Goal: Information Seeking & Learning: Learn about a topic

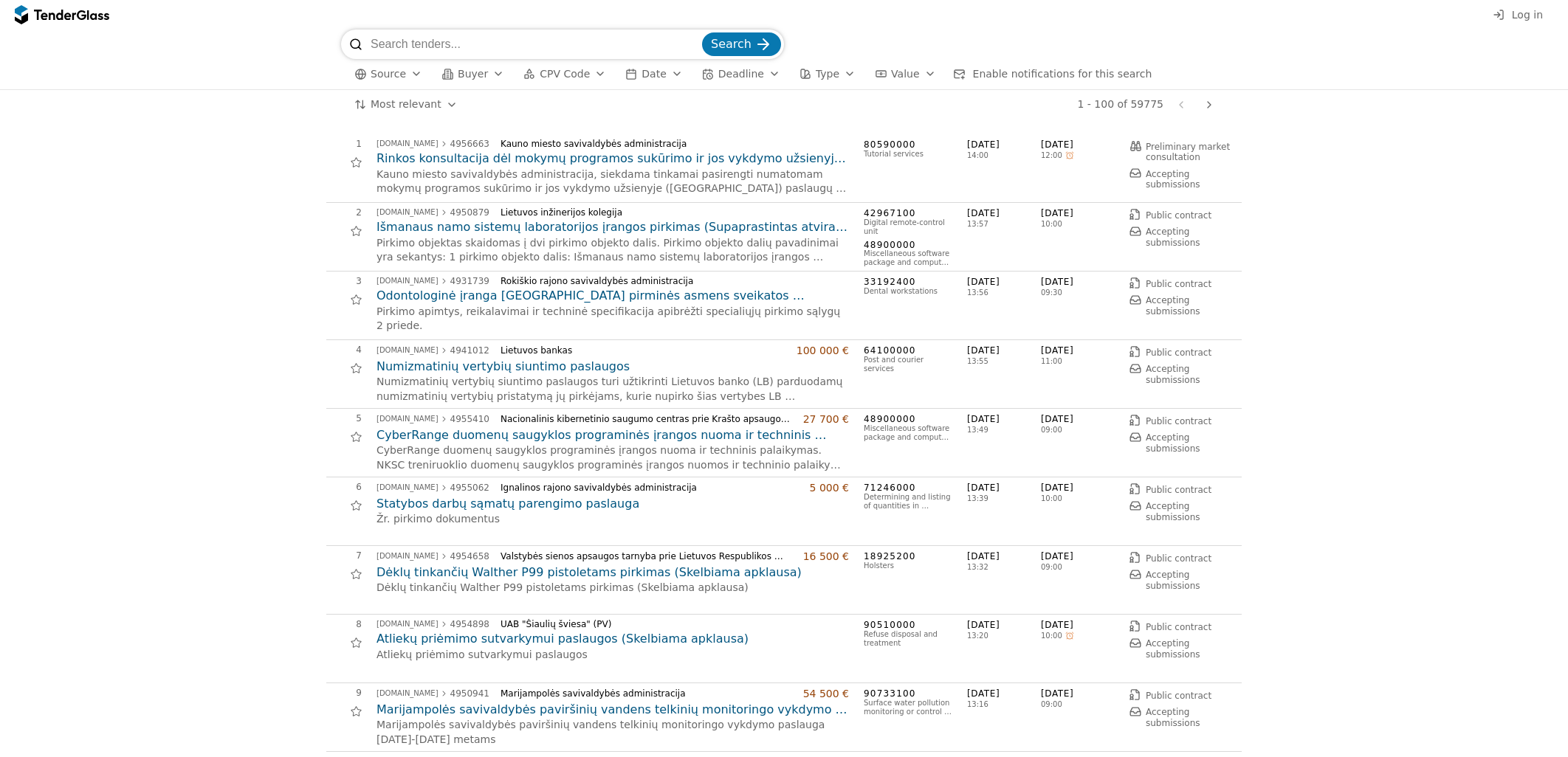
click at [453, 55] on input "search" at bounding box center [535, 44] width 329 height 30
type input "microsoft"
click at [702, 36] on button "Search" at bounding box center [741, 47] width 79 height 24
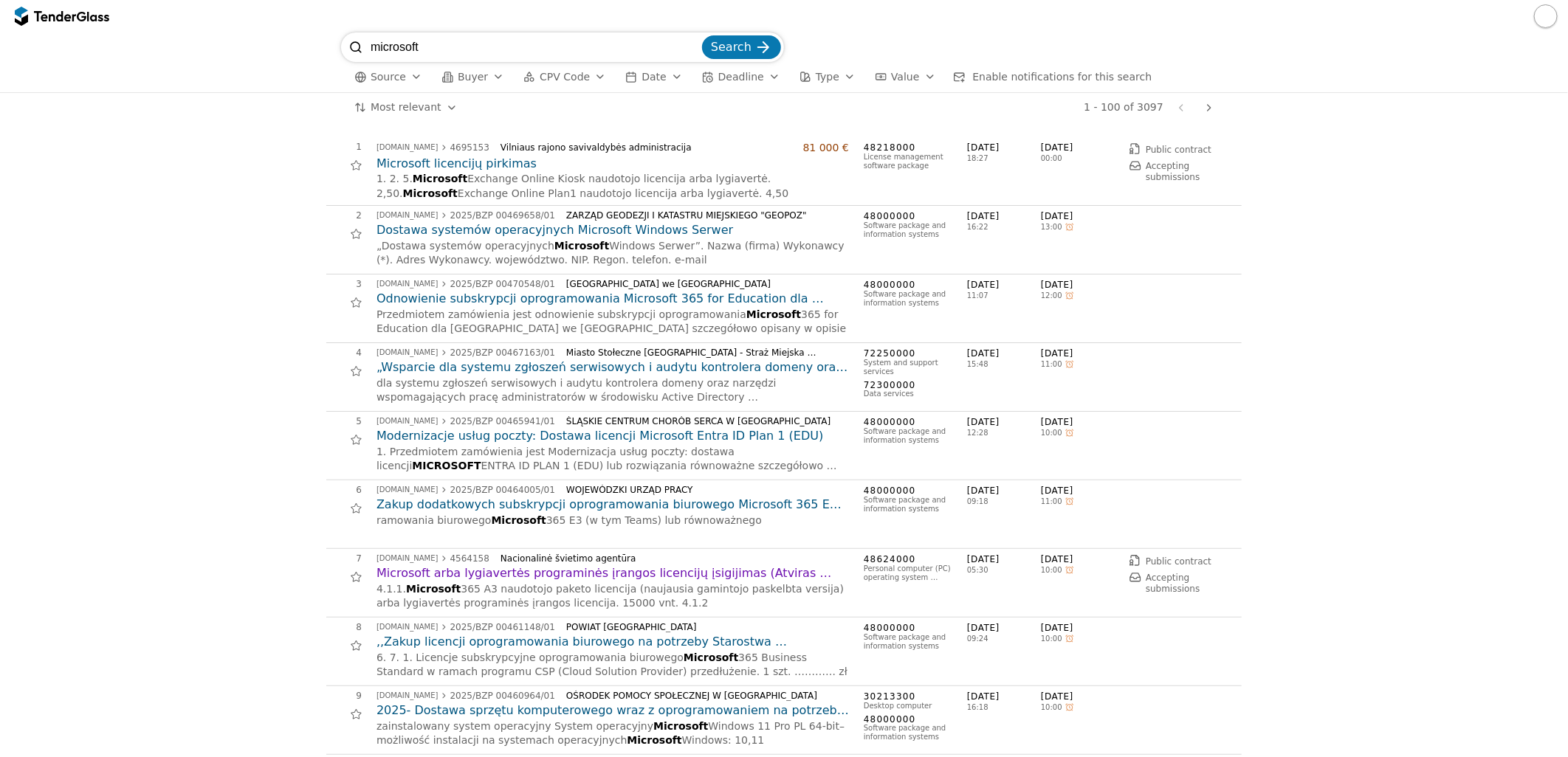
click at [507, 171] on h2 "Microsoft licencijų pirkimas" at bounding box center [613, 163] width 473 height 16
click at [643, 71] on span "Date" at bounding box center [654, 77] width 24 height 12
click at [574, 86] on button "CPV Code" at bounding box center [564, 77] width 94 height 18
click at [458, 71] on span "Buyer" at bounding box center [473, 77] width 30 height 12
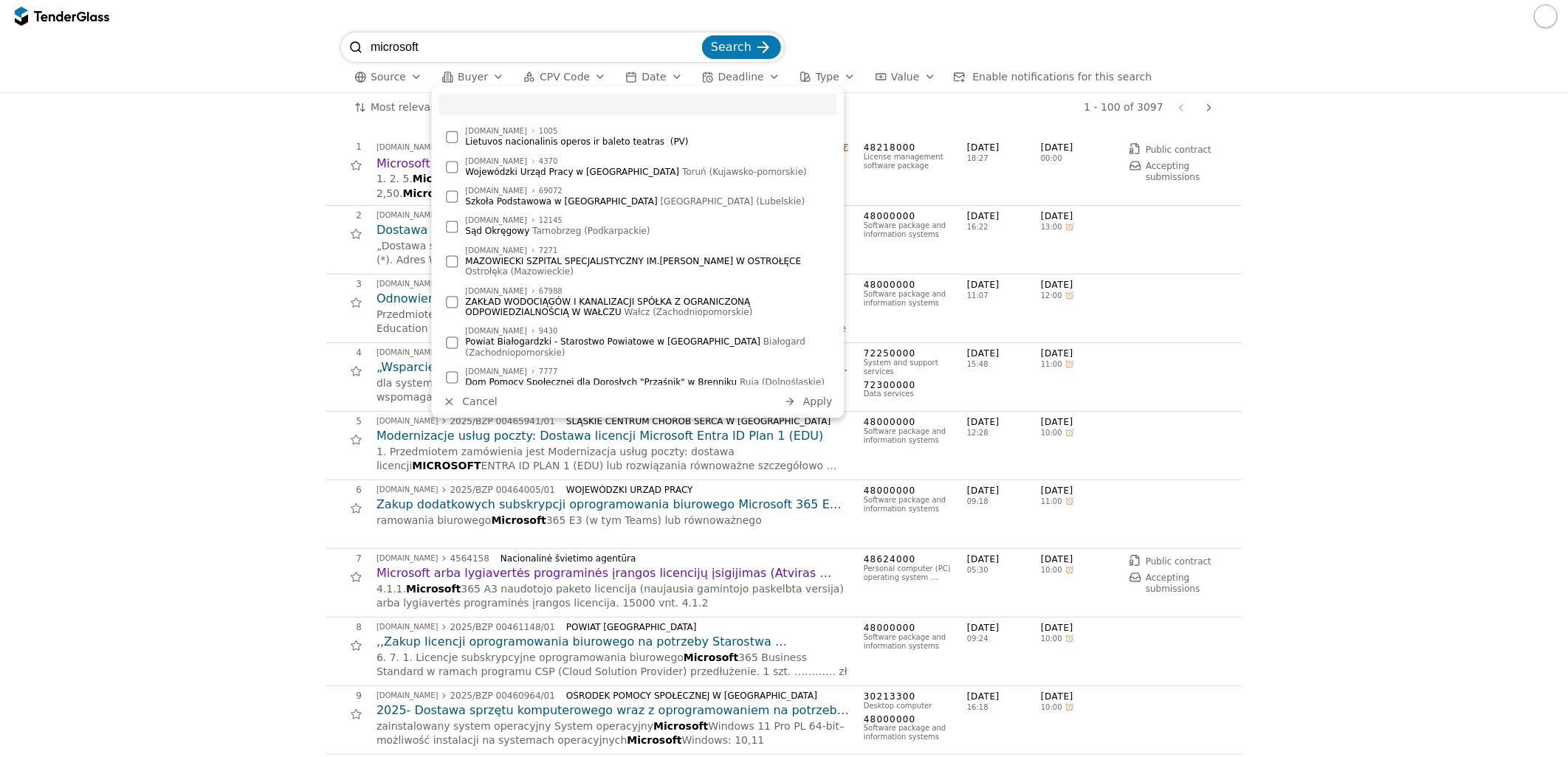
click at [359, 68] on button "Source" at bounding box center [388, 77] width 80 height 18
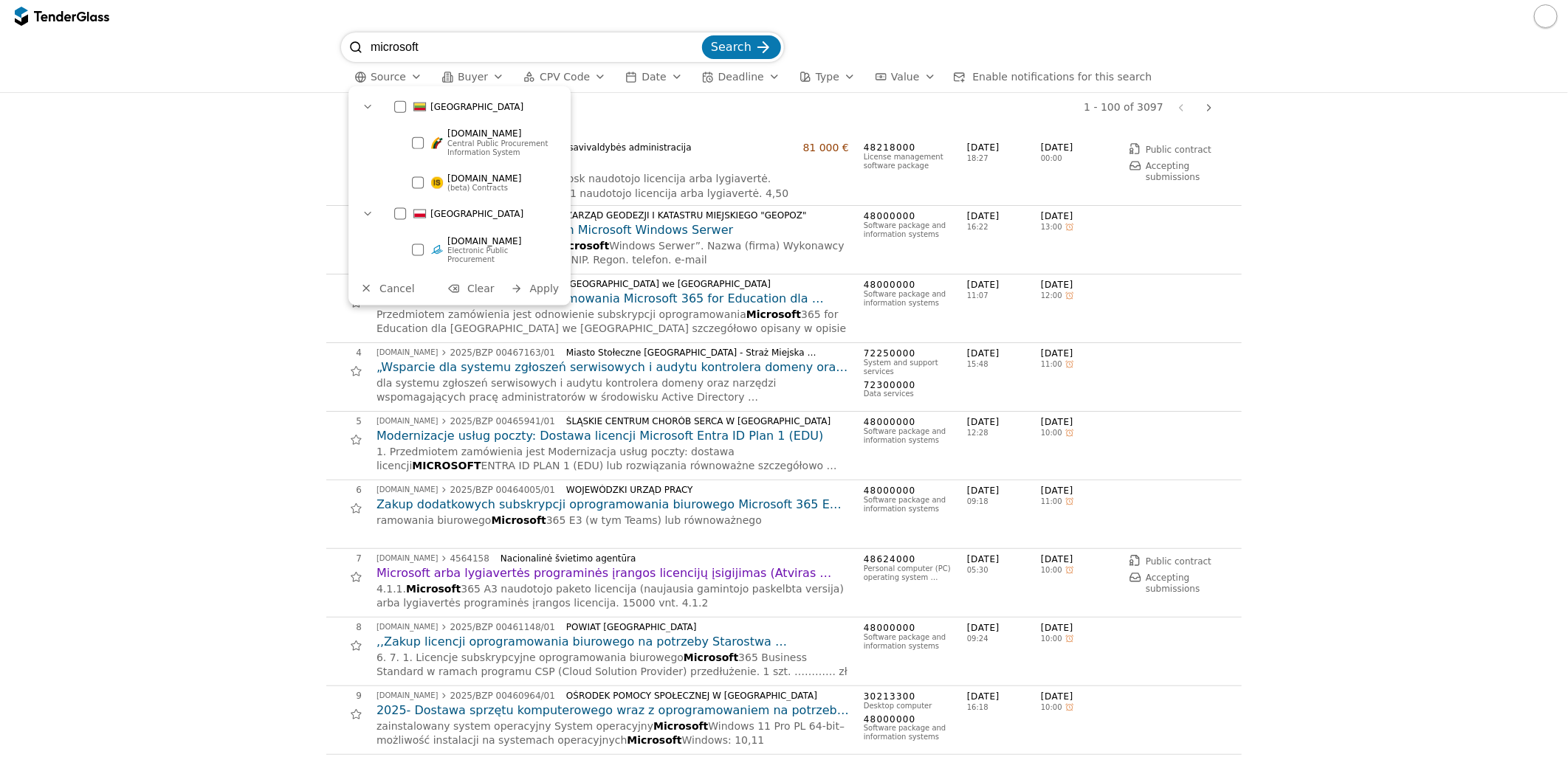
click at [397, 103] on div at bounding box center [400, 107] width 12 height 12
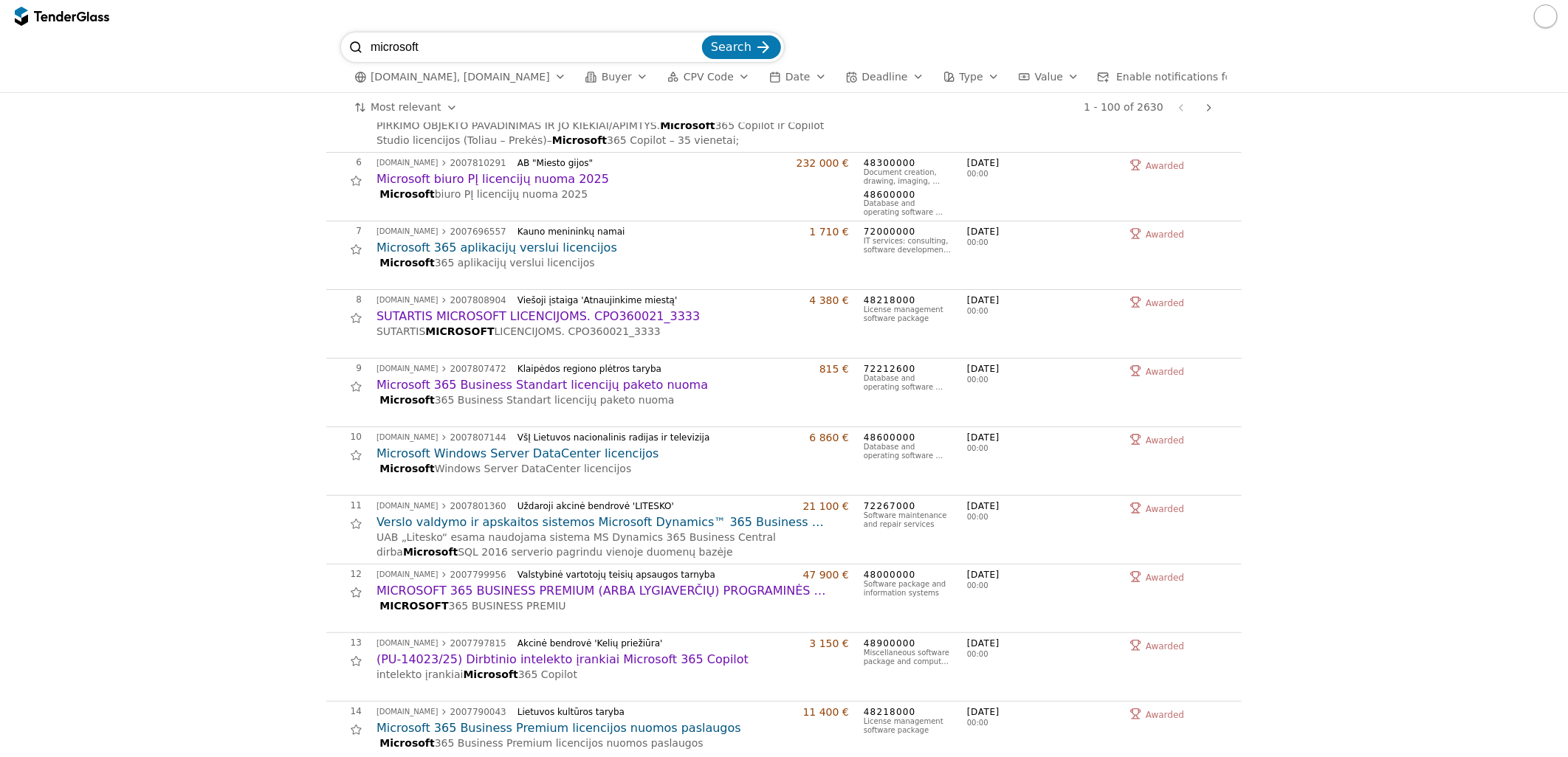
scroll to position [738, 0]
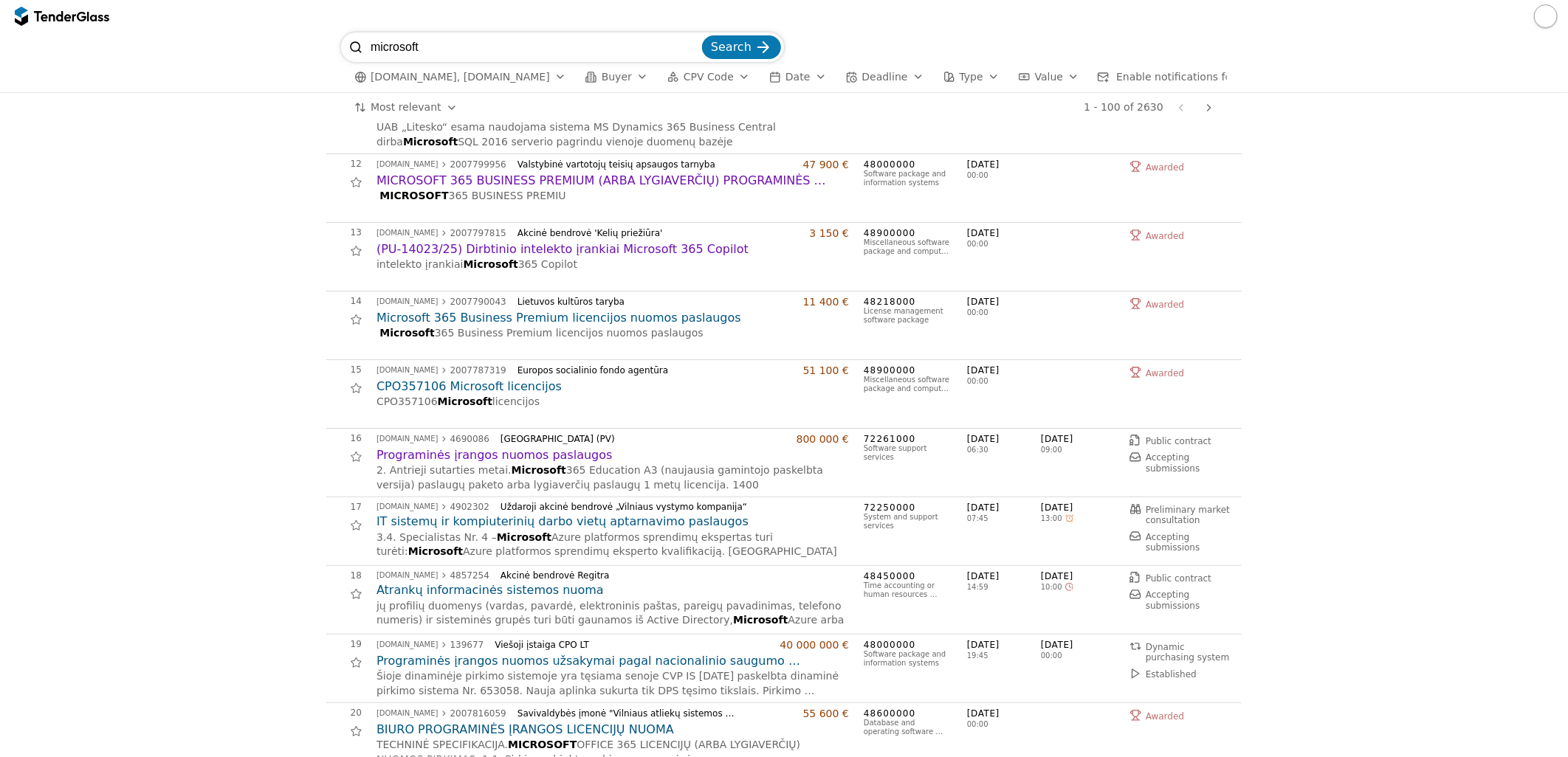
click at [522, 463] on h2 "Programinės įrangos nuomos paslaugos" at bounding box center [613, 455] width 473 height 16
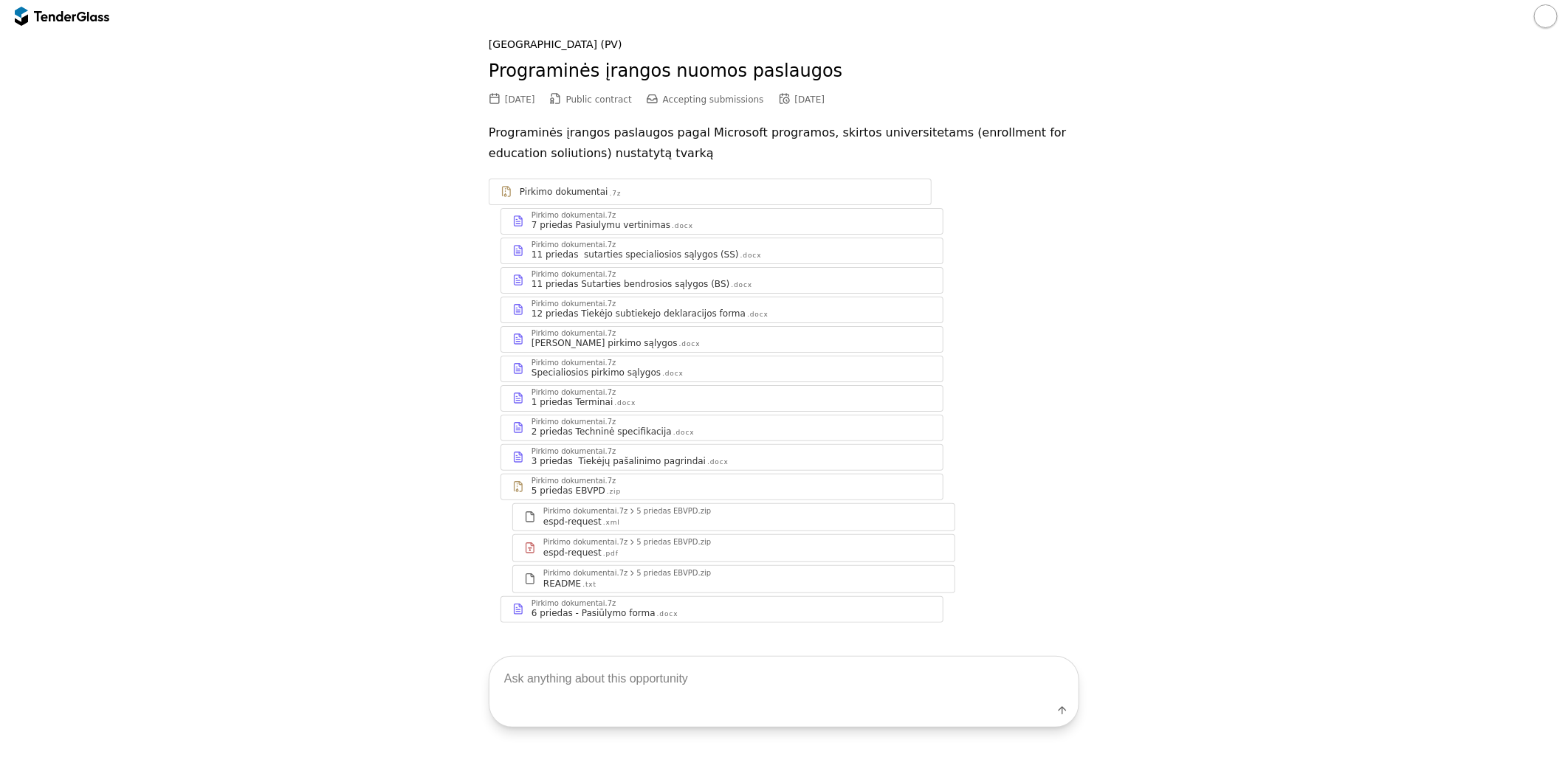
scroll to position [59, 0]
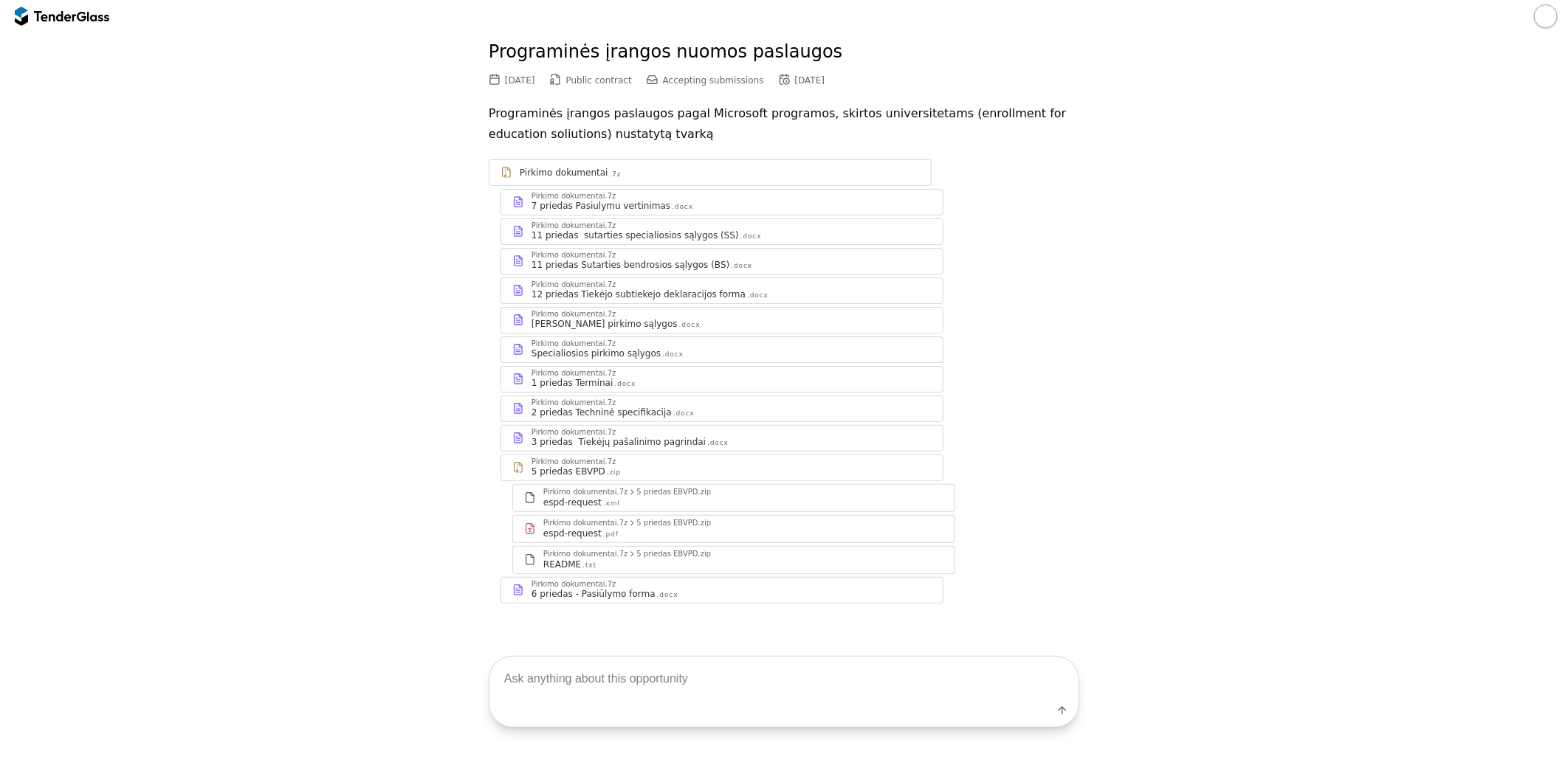
click at [625, 596] on div "6 priedas - Pasiūlymo forma" at bounding box center [593, 595] width 124 height 12
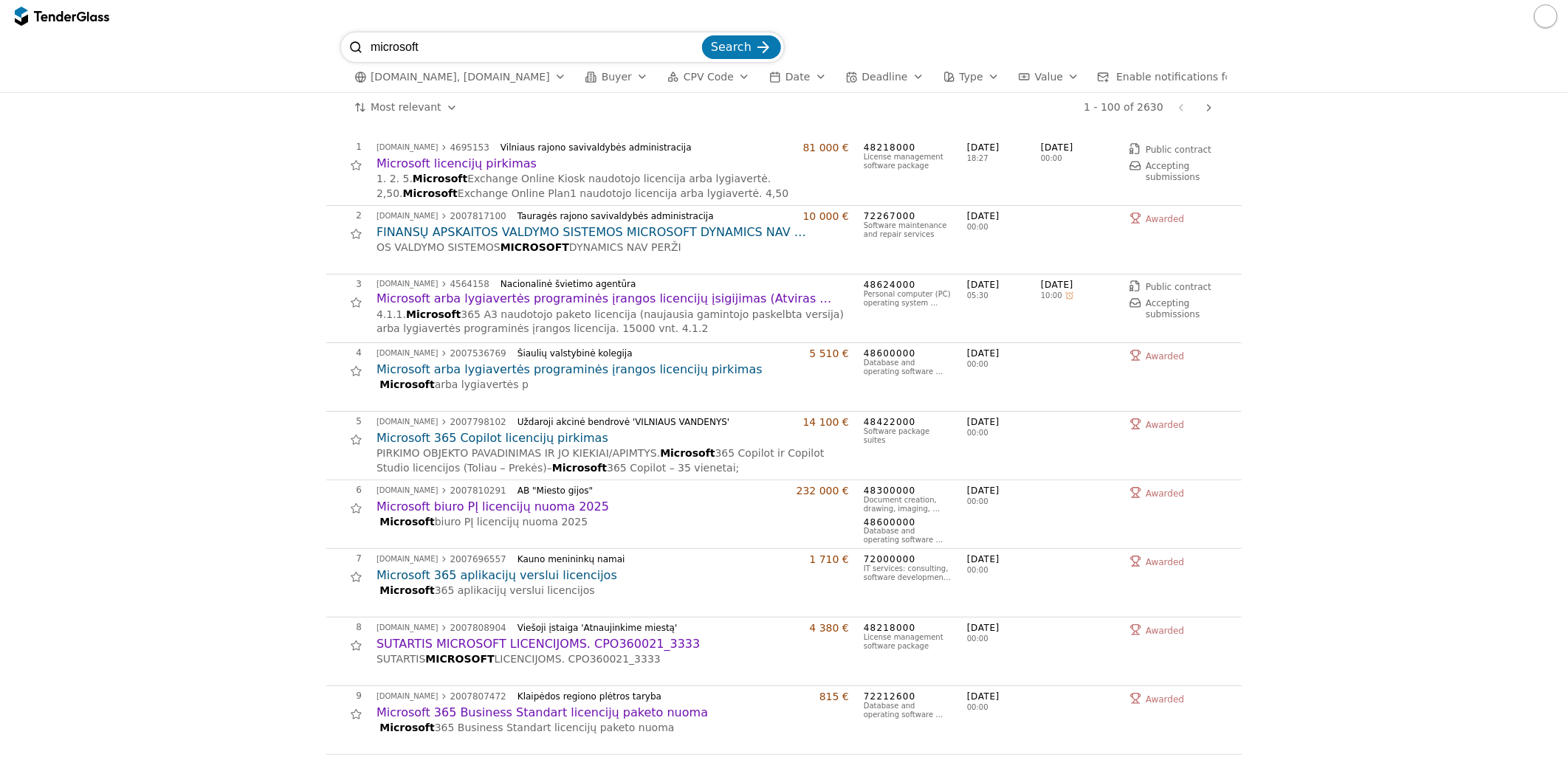
click at [466, 39] on input "microsoft" at bounding box center [535, 47] width 329 height 30
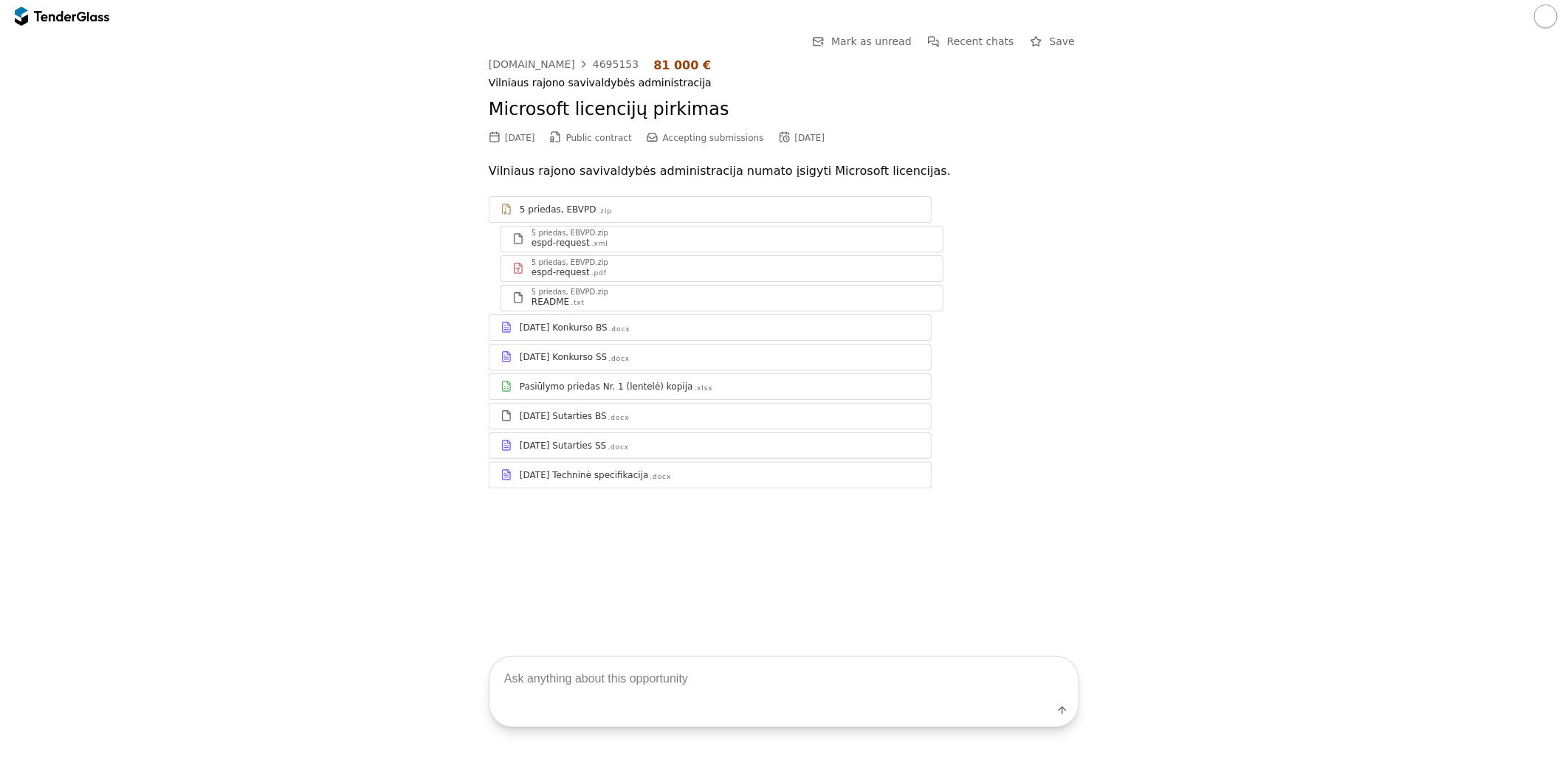
click at [615, 488] on link "2025-10-10 Techninė specifikacija .docx" at bounding box center [710, 475] width 443 height 27
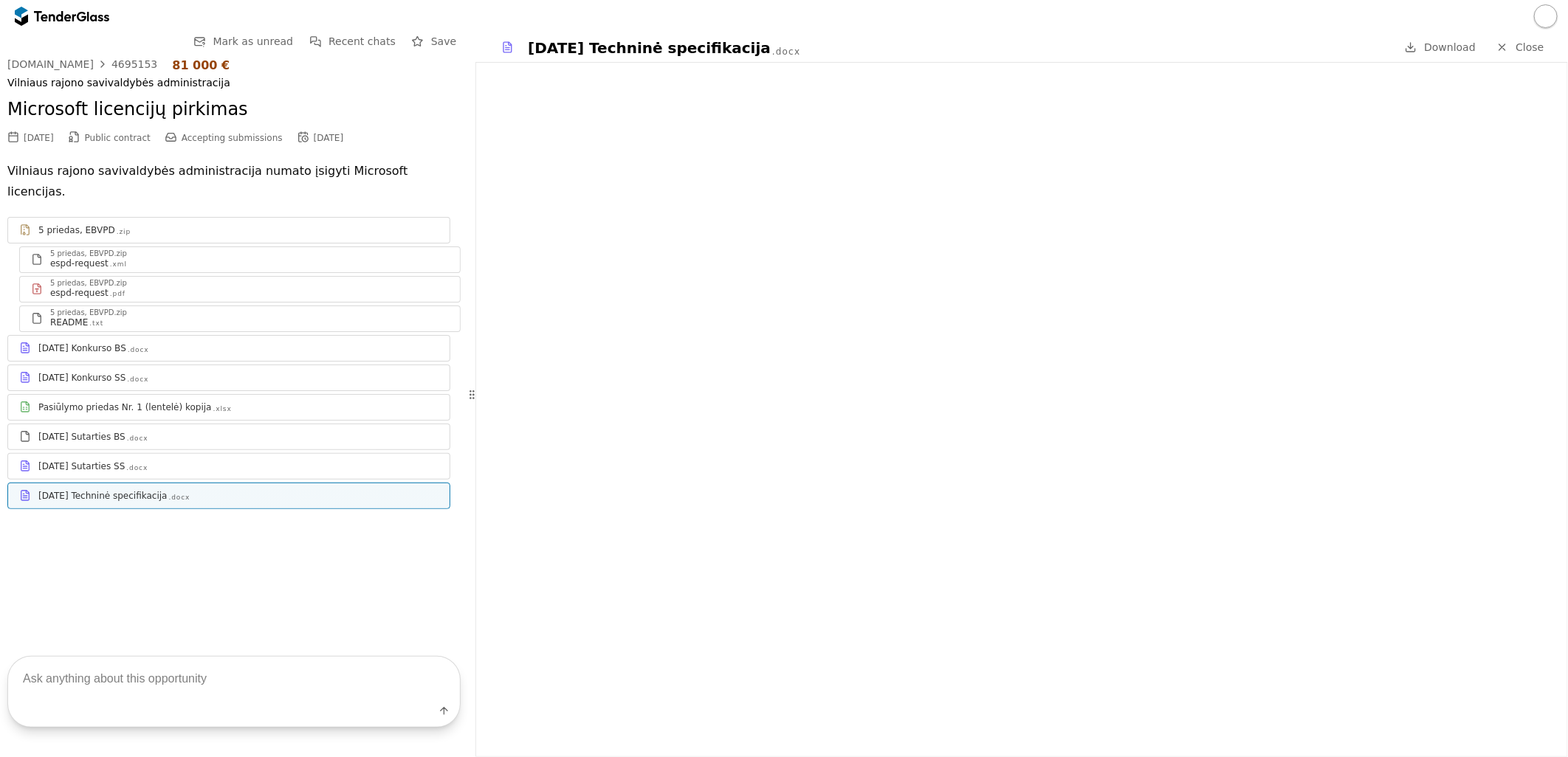
click at [126, 342] on div "2025-10-10 Konkurso BS" at bounding box center [83, 349] width 88 height 12
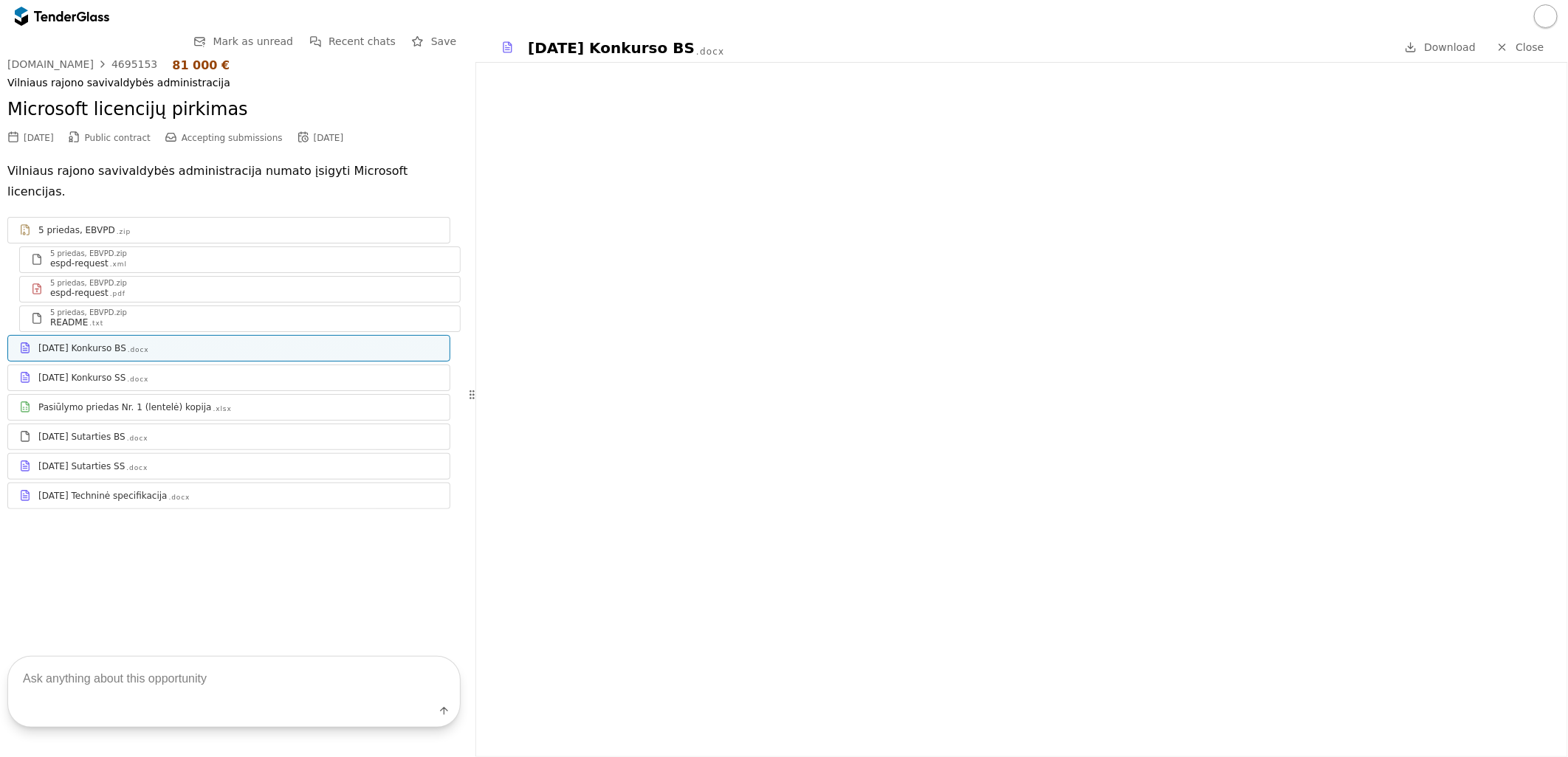
click at [139, 463] on div ".docx" at bounding box center [137, 468] width 21 height 10
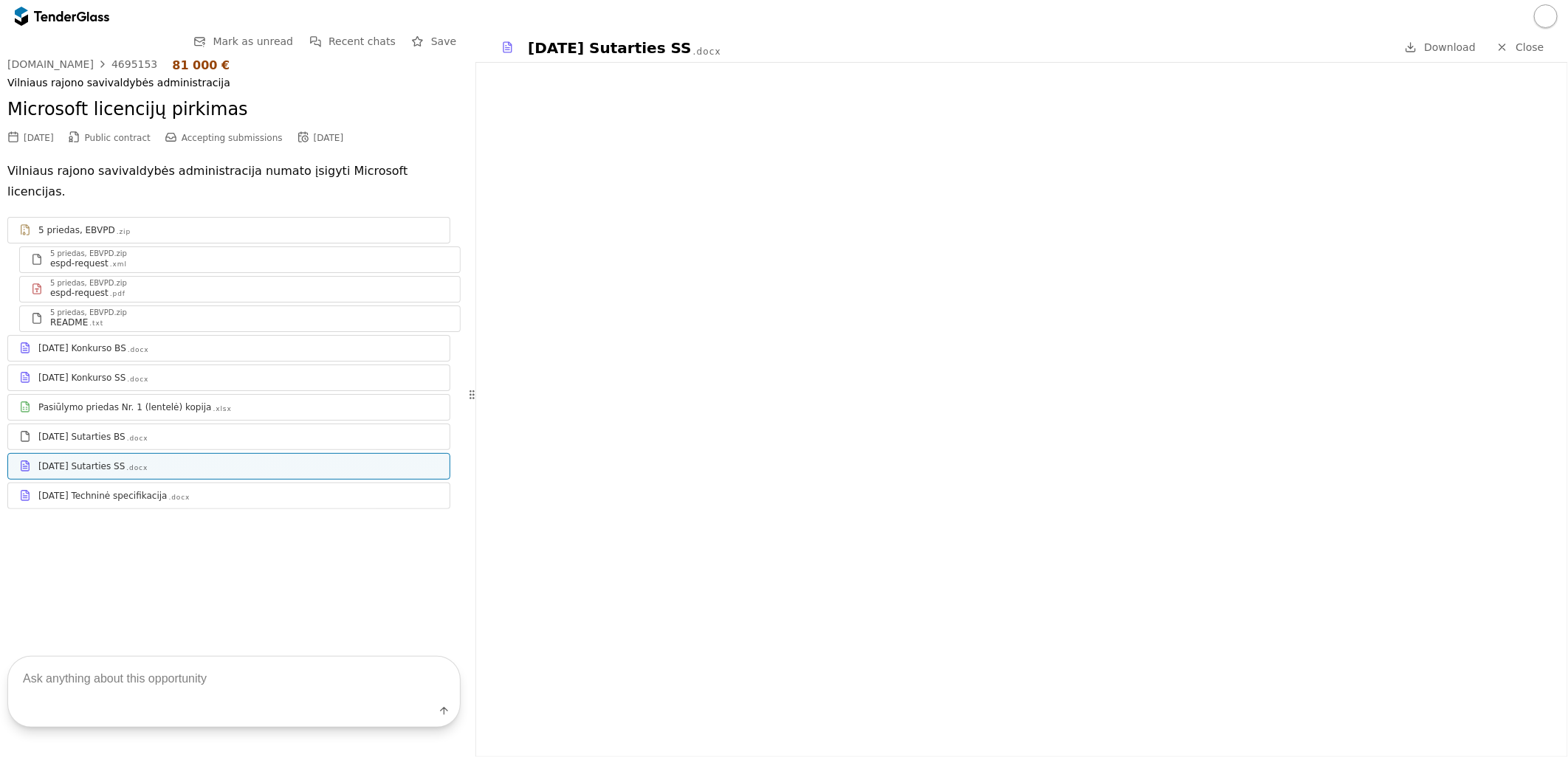
click at [185, 431] on div "2025-10-10 Sutarties BS .docx" at bounding box center [239, 437] width 400 height 12
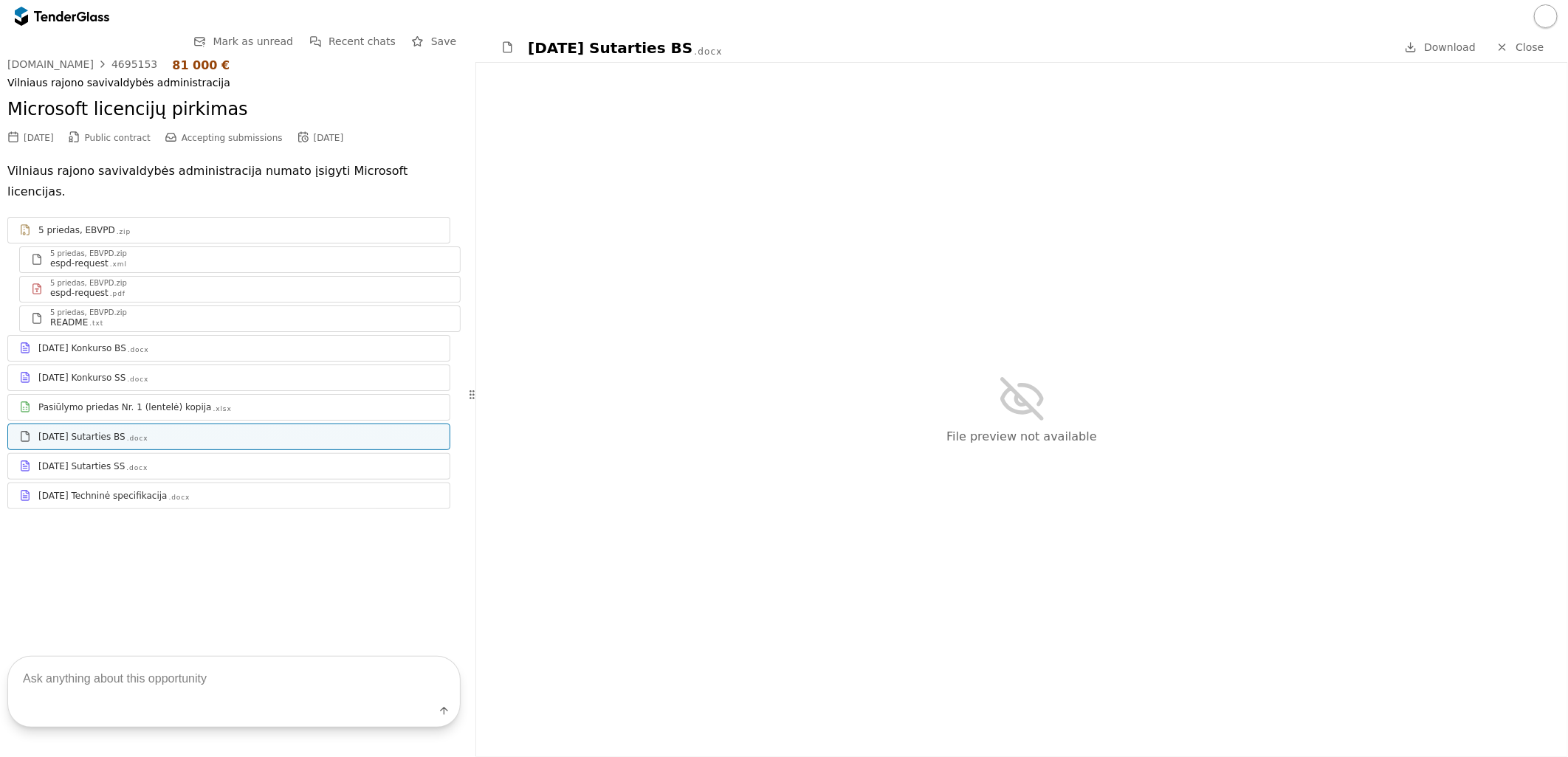
click at [163, 402] on div "Pasiūlymo priedas Nr. 1 (lentelė) kopija" at bounding box center [125, 408] width 173 height 12
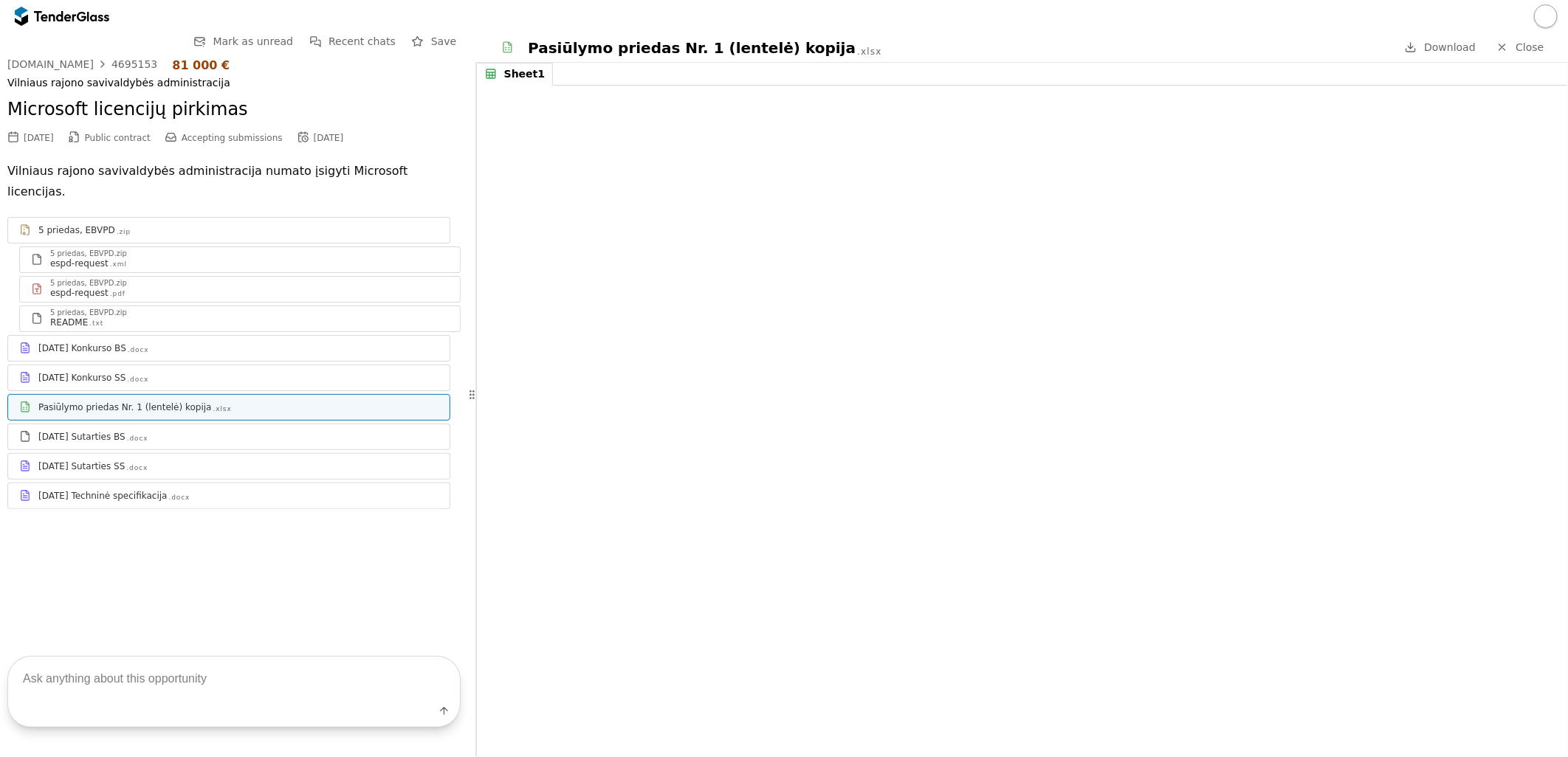
click at [168, 372] on div "2025-10-10 Konkurso SS .docx" at bounding box center [239, 378] width 400 height 12
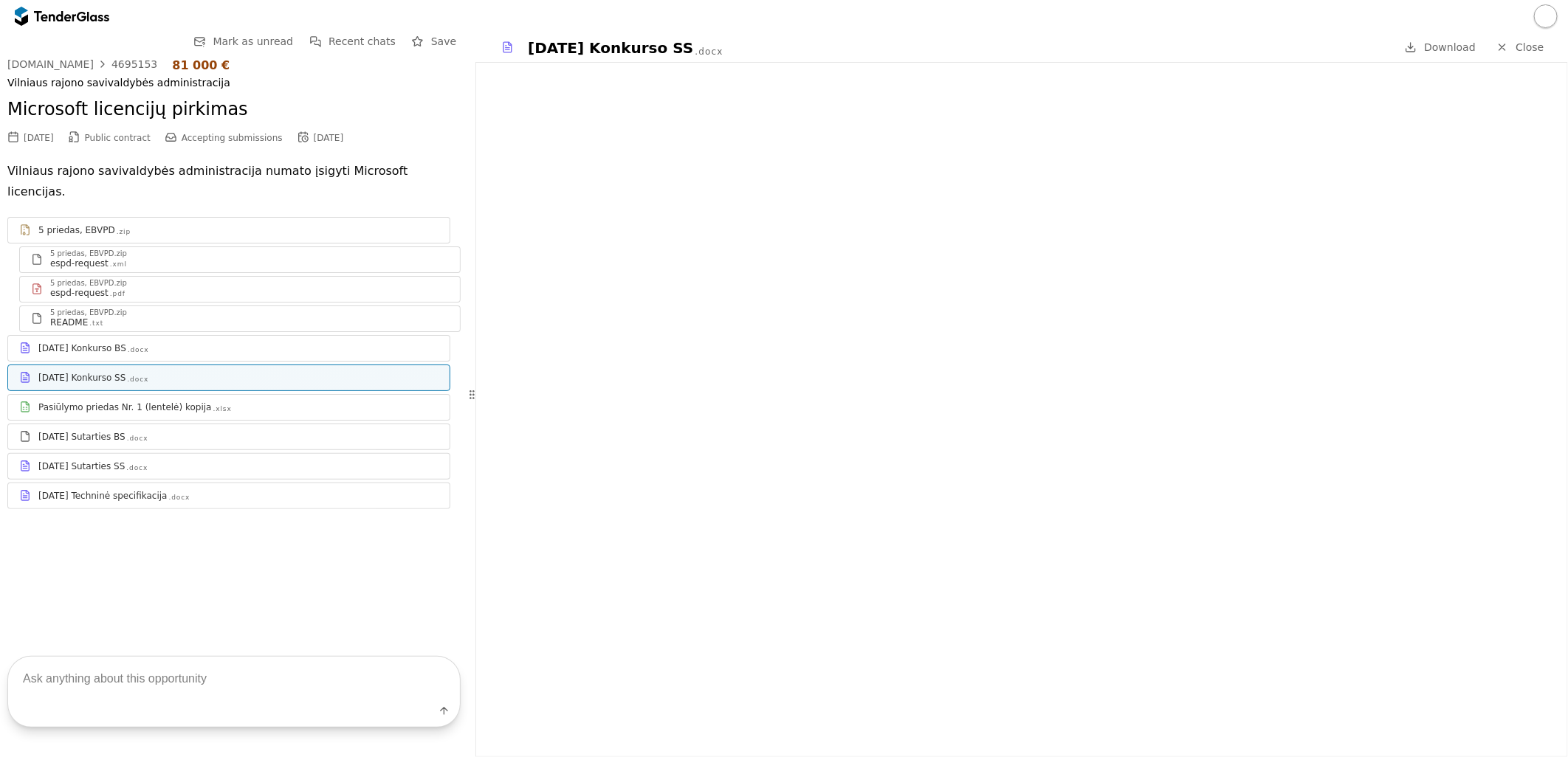
click at [223, 339] on div "2025-10-10 Konkurso BS .docx" at bounding box center [229, 348] width 441 height 18
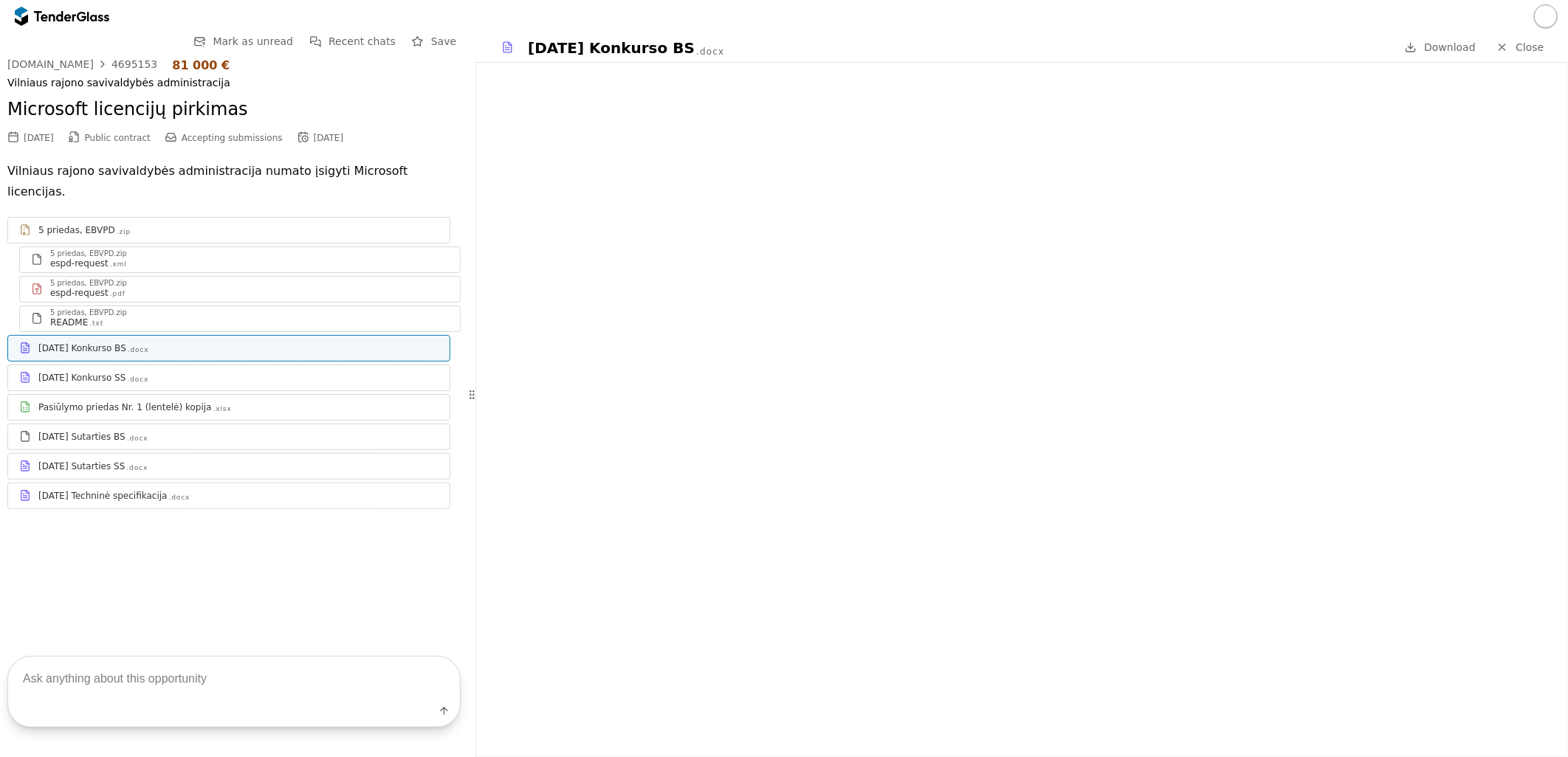
click at [161, 317] on div "README .txt" at bounding box center [249, 323] width 399 height 12
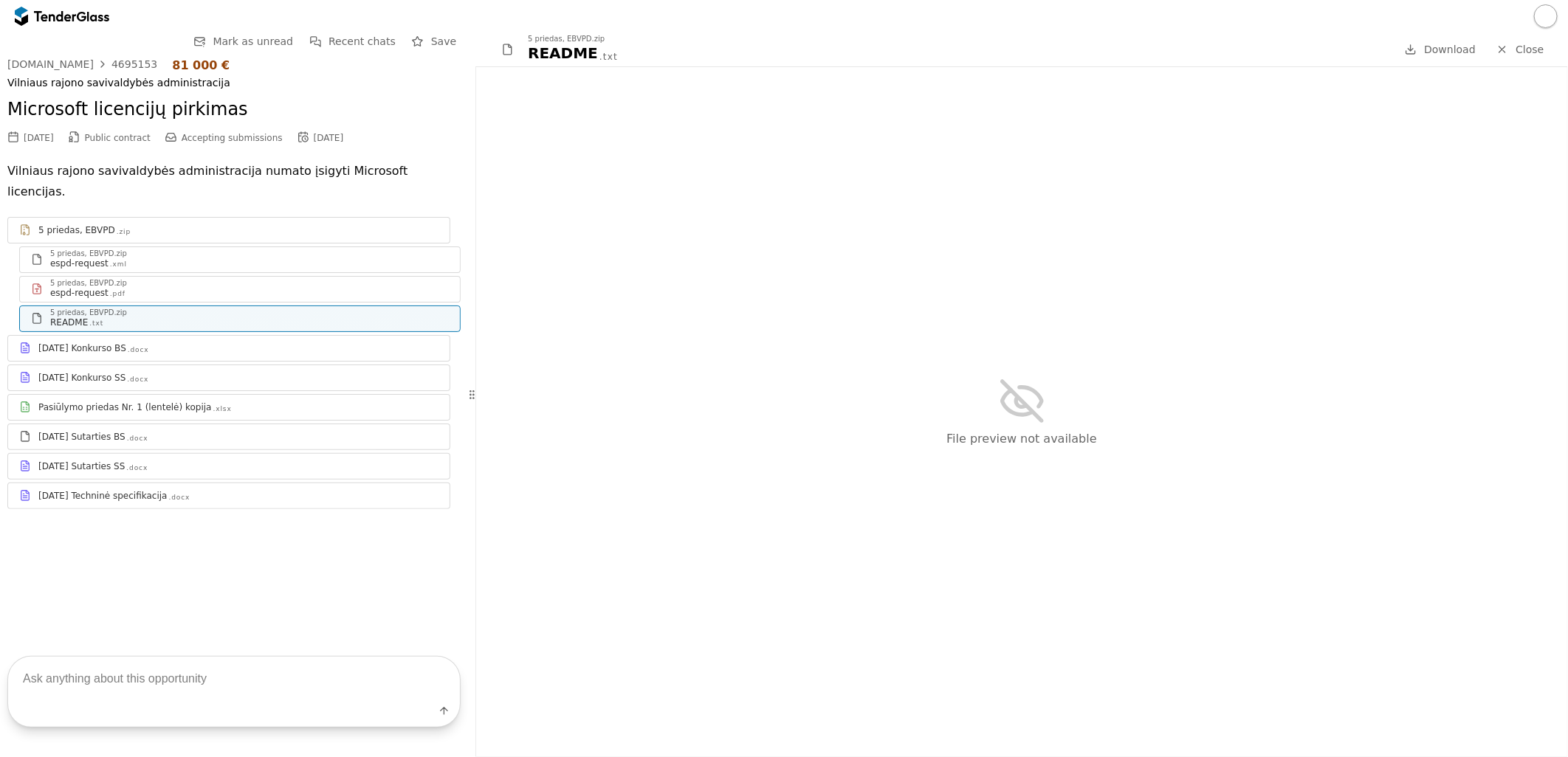
click at [171, 287] on div "espd-request .pdf" at bounding box center [249, 293] width 399 height 12
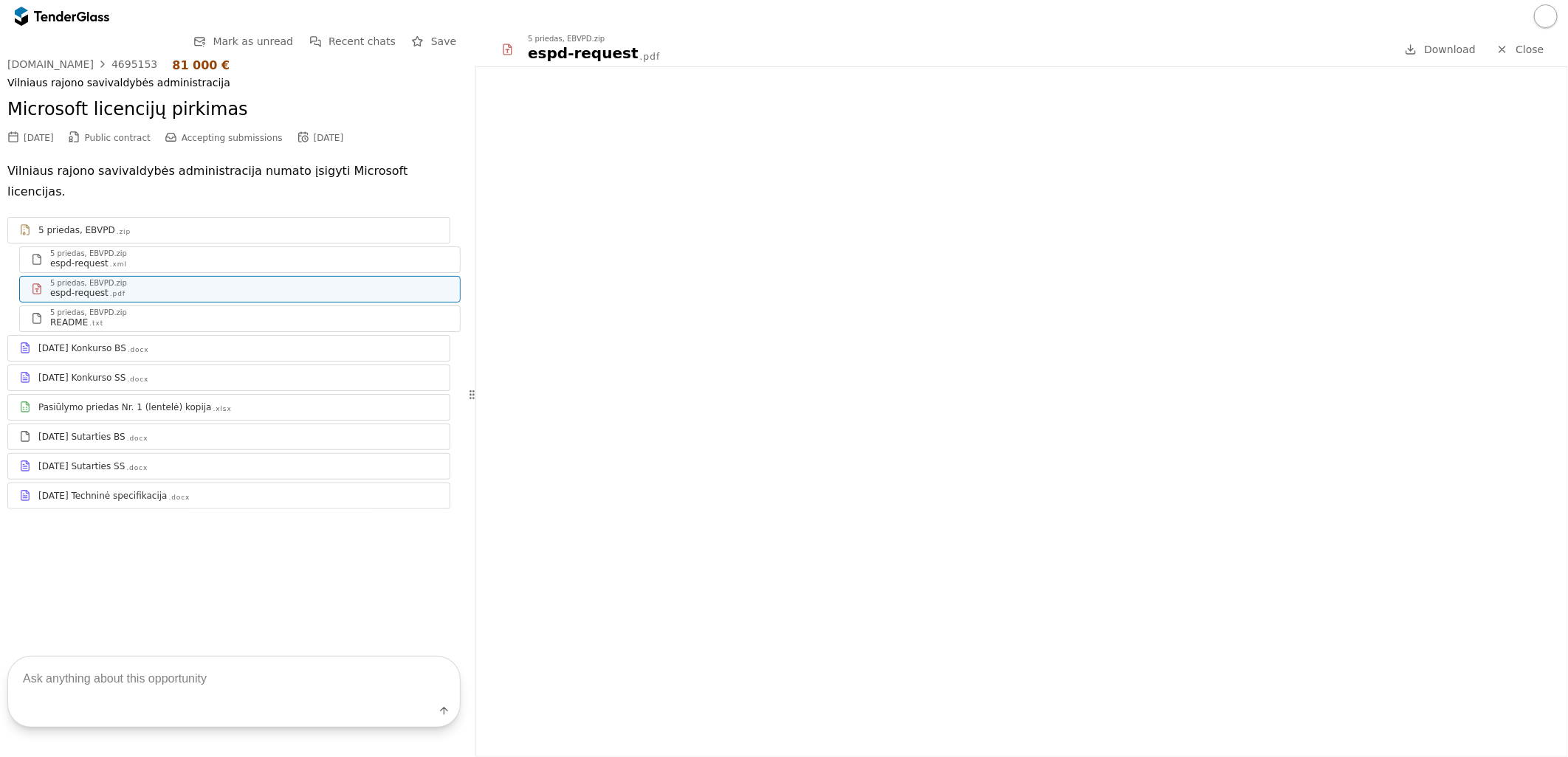
click at [180, 257] on div "espd-request .xml" at bounding box center [249, 263] width 399 height 12
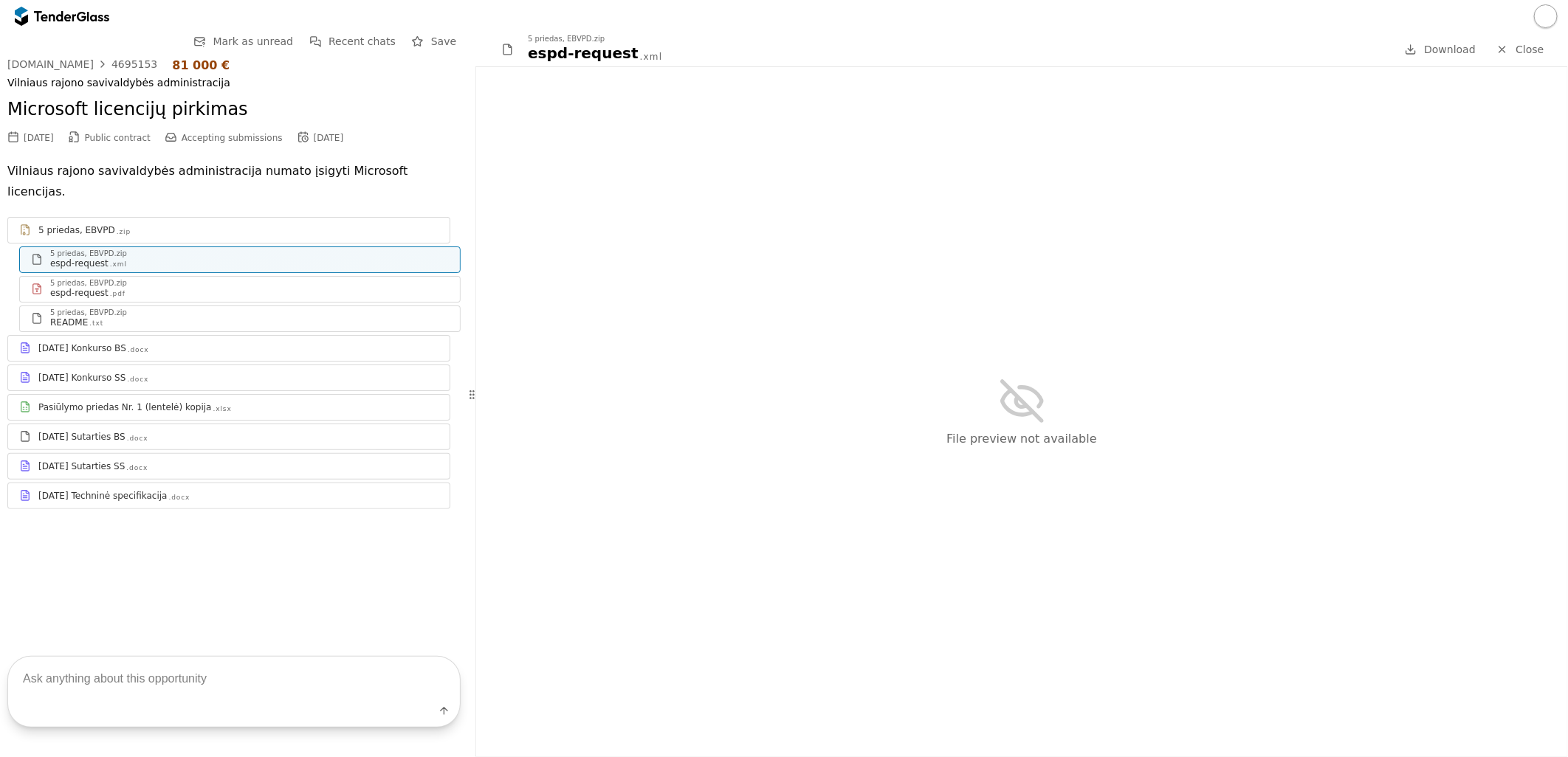
click at [214, 490] on div "2025-10-10 Techninė specifikacija .docx" at bounding box center [239, 496] width 400 height 12
